Goal: Task Accomplishment & Management: Manage account settings

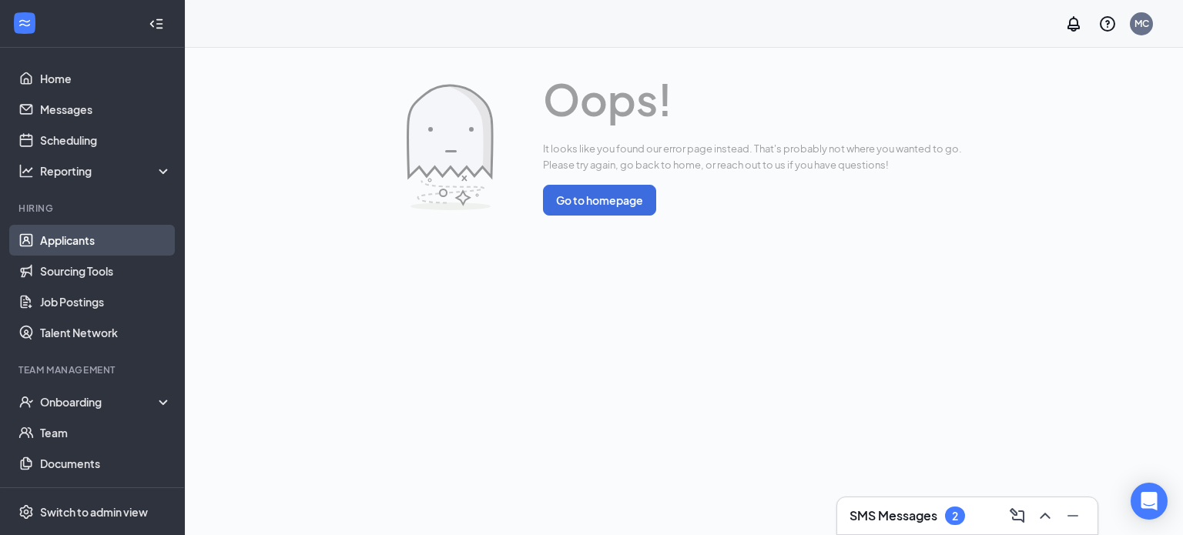
click at [78, 233] on link "Applicants" at bounding box center [106, 240] width 132 height 31
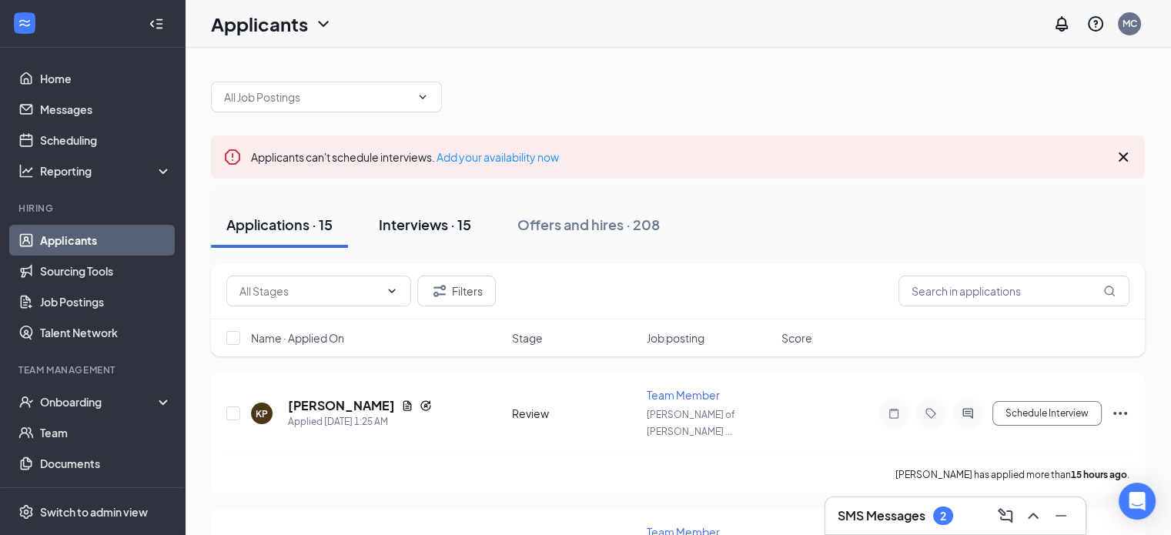
click at [428, 227] on div "Interviews · 15" at bounding box center [425, 224] width 92 height 19
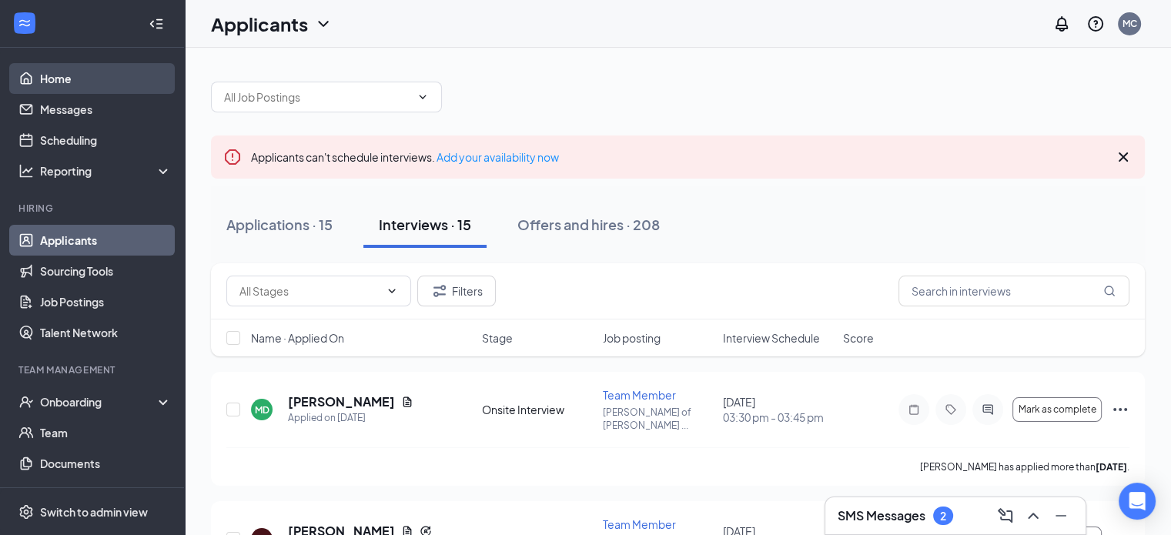
click at [79, 74] on link "Home" at bounding box center [106, 78] width 132 height 31
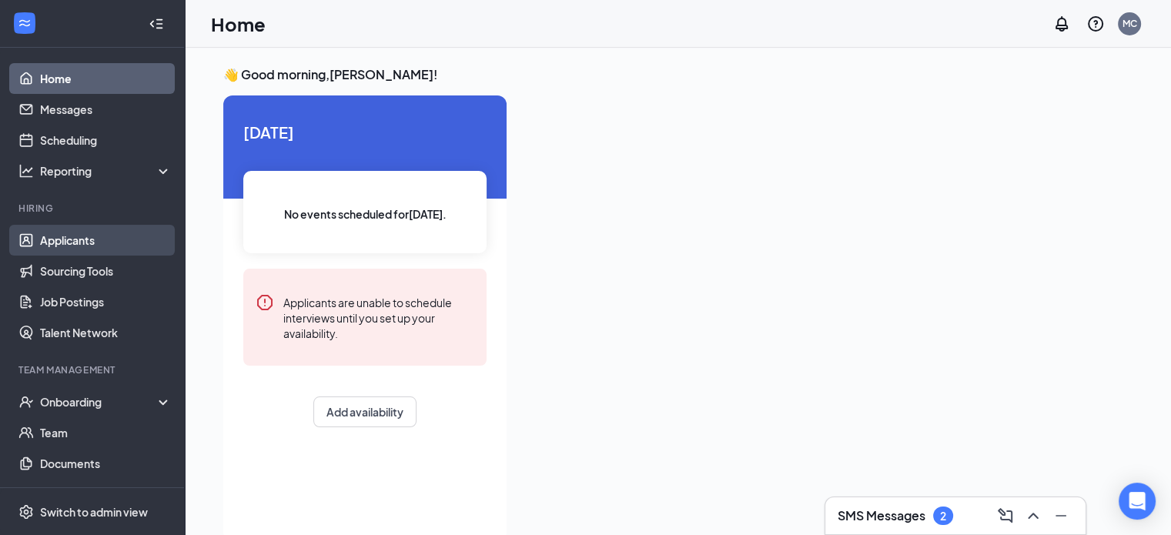
click at [117, 246] on link "Applicants" at bounding box center [106, 240] width 132 height 31
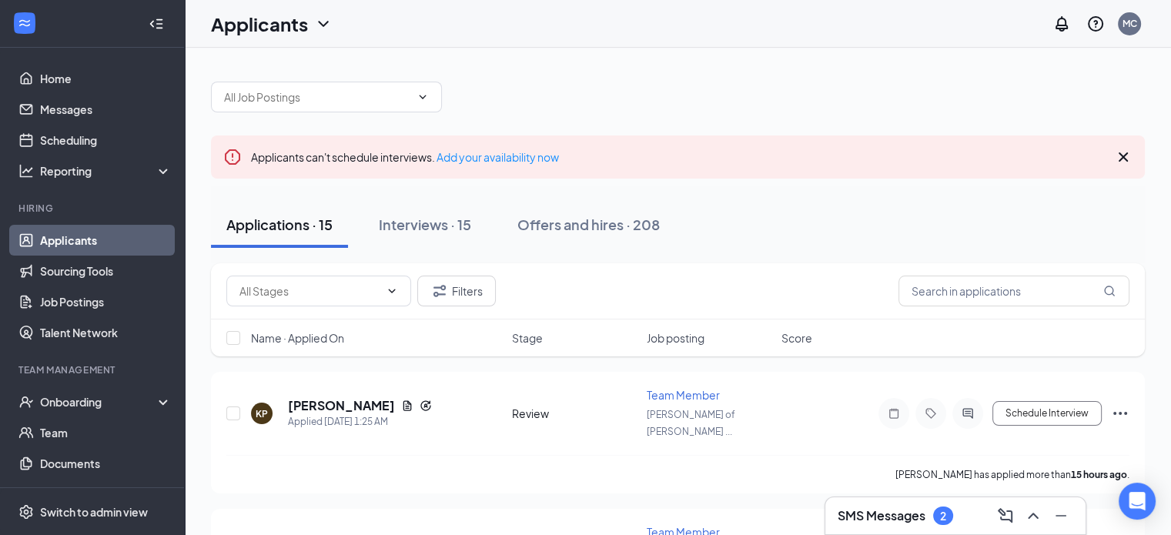
click at [875, 520] on h3 "SMS Messages" at bounding box center [882, 515] width 88 height 17
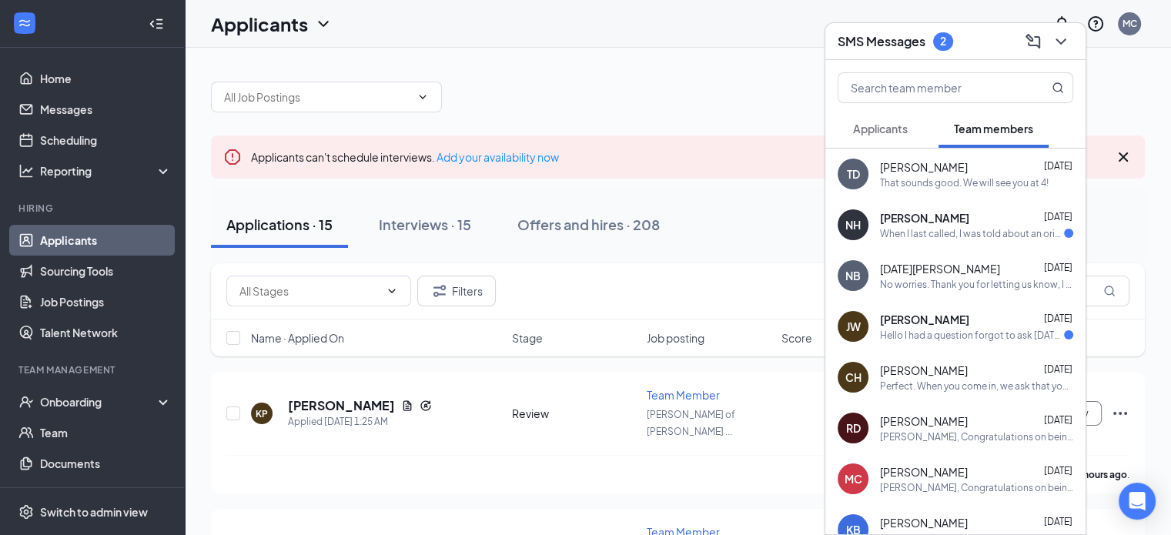
click at [945, 230] on div "When I last called, I was told about an orientation, and I scheduled it for [DA…" at bounding box center [972, 233] width 184 height 13
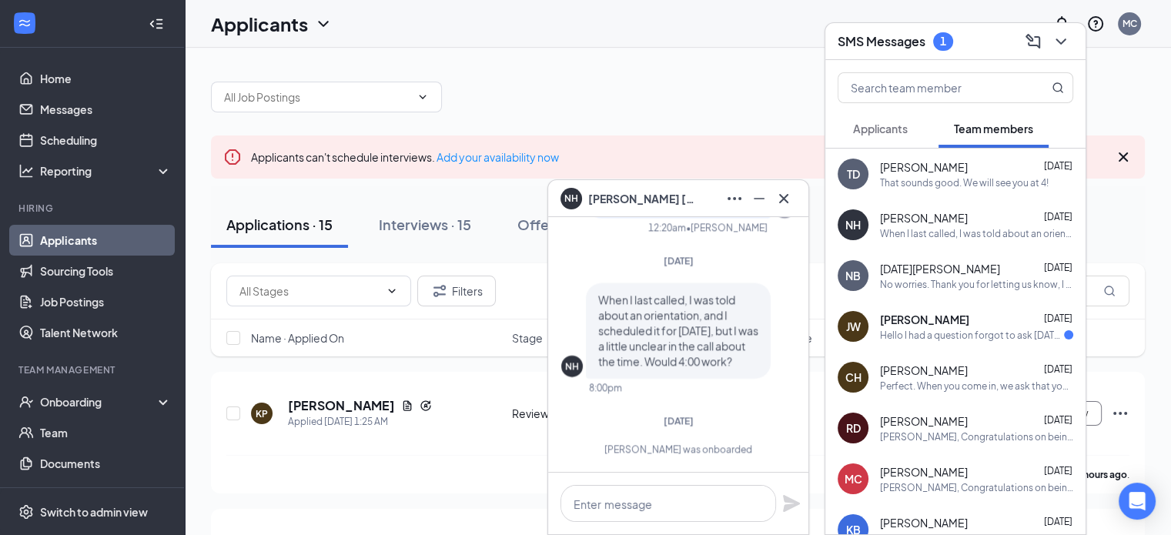
click at [926, 330] on div "Hello I had a question forgot to ask [DATE] about my outfit I am a large in shi…" at bounding box center [972, 335] width 184 height 13
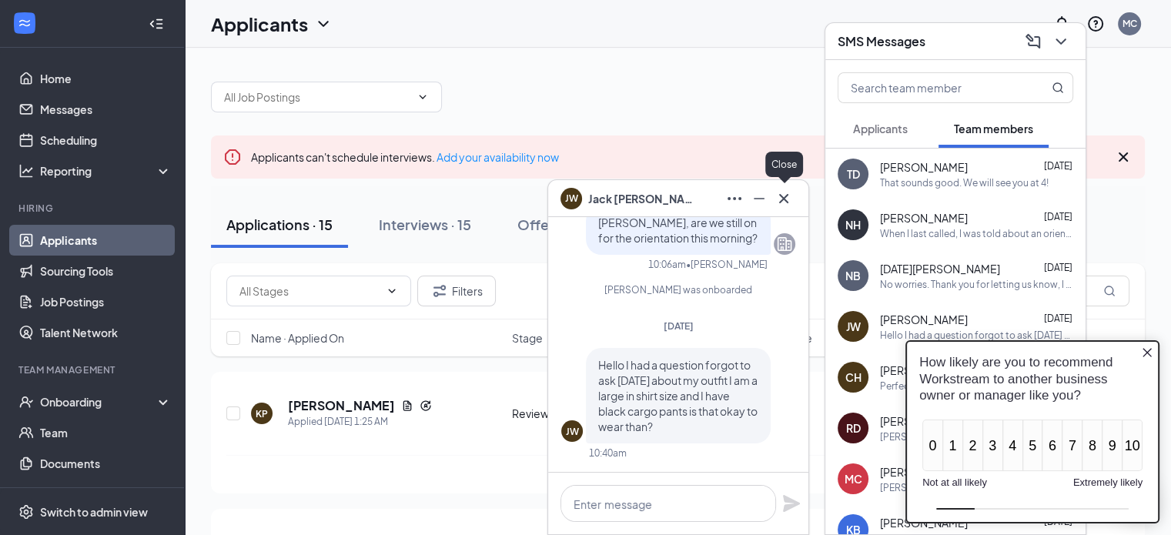
click at [787, 199] on icon "Cross" at bounding box center [784, 198] width 18 height 18
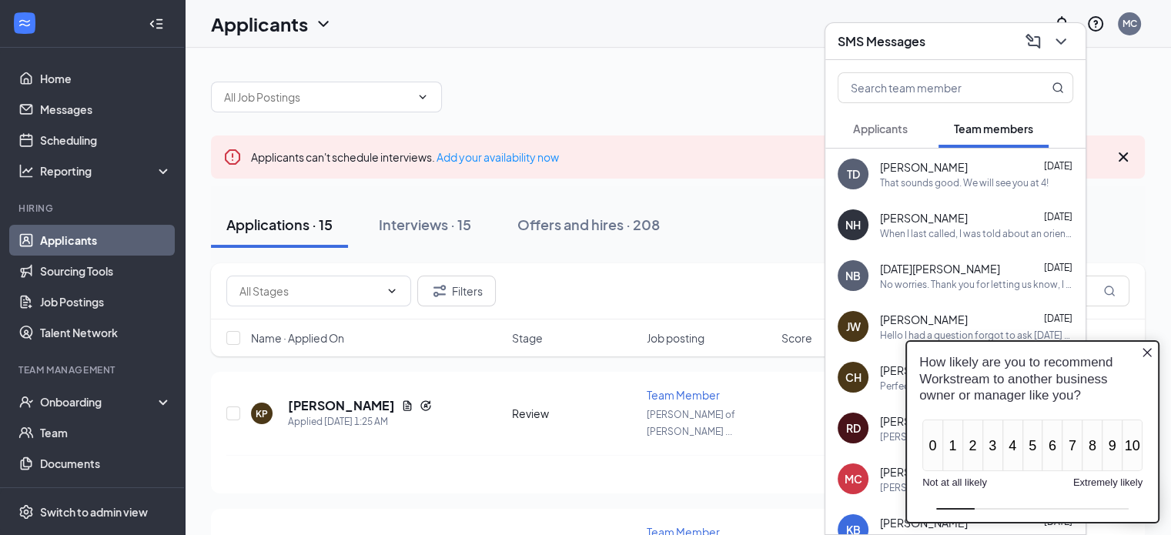
click at [1141, 353] on icon "Close button" at bounding box center [1147, 352] width 12 height 12
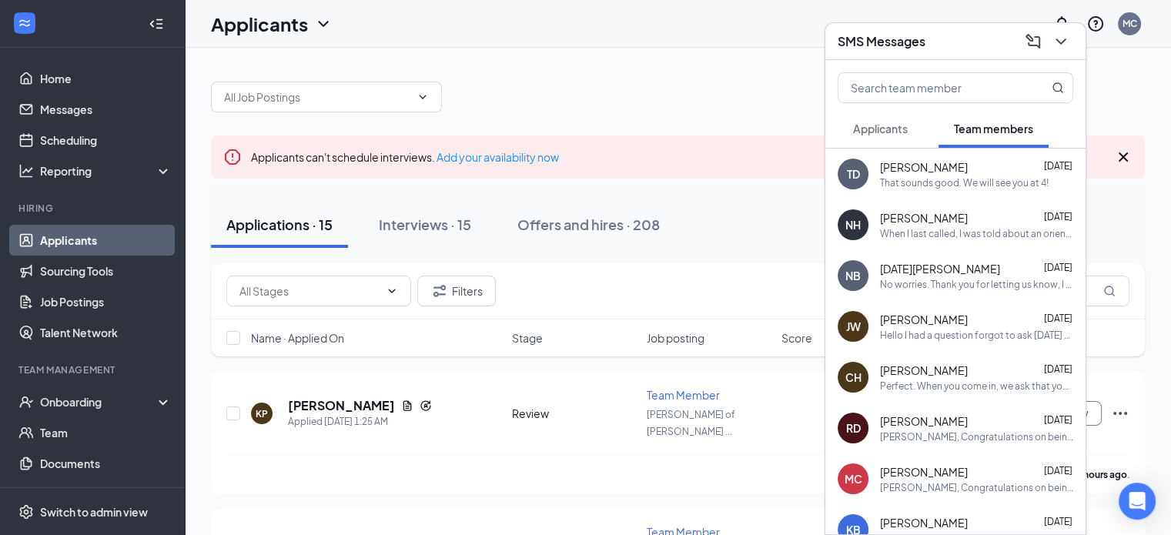
click at [694, 95] on div at bounding box center [678, 89] width 934 height 46
click at [1065, 44] on icon "ChevronDown" at bounding box center [1061, 41] width 18 height 18
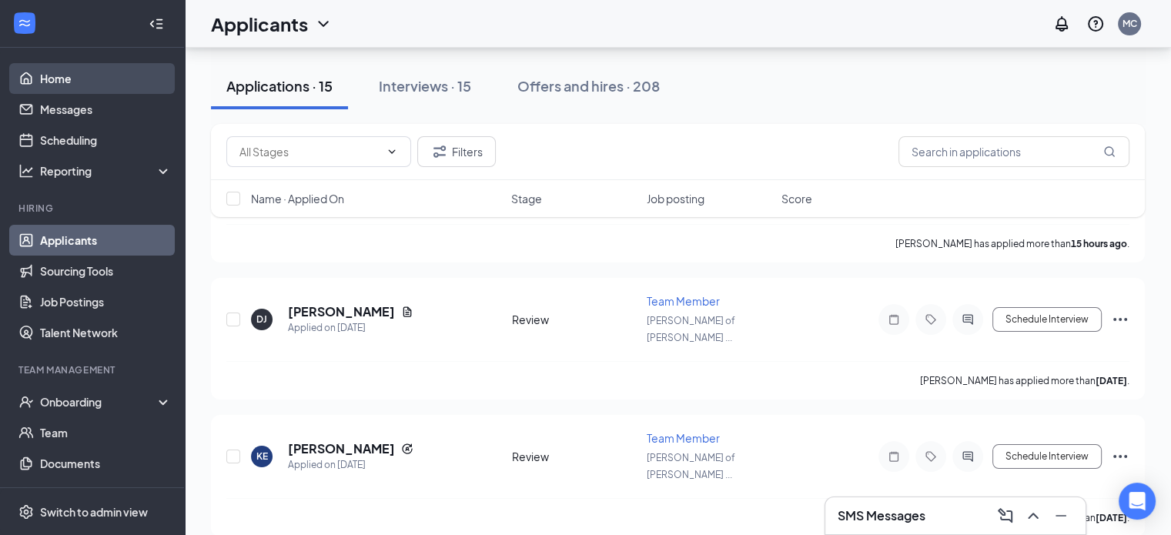
click at [65, 72] on link "Home" at bounding box center [106, 78] width 132 height 31
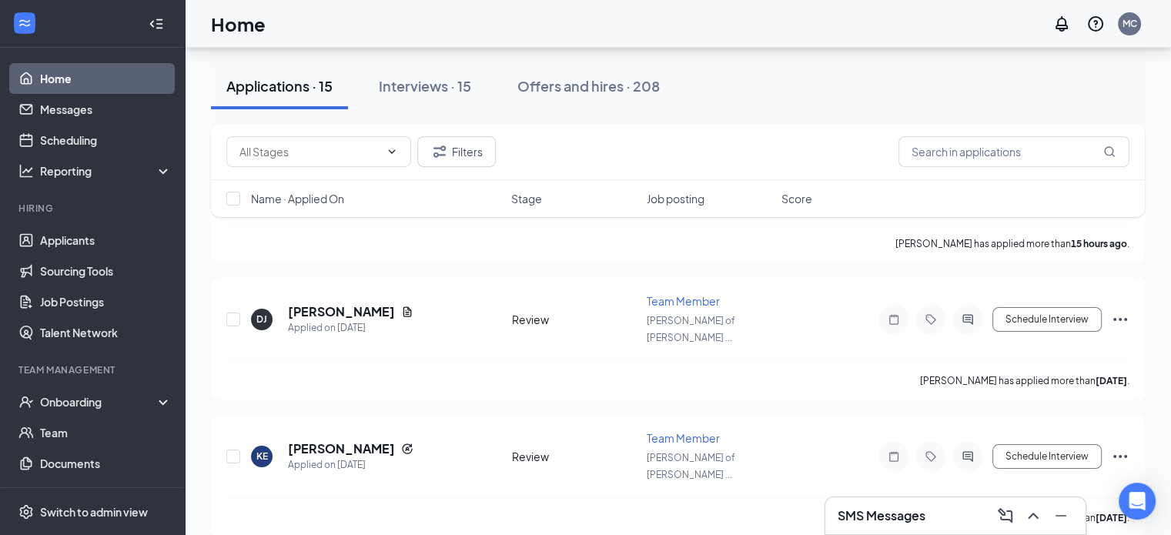
scroll to position [32, 0]
